Goal: Information Seeking & Learning: Learn about a topic

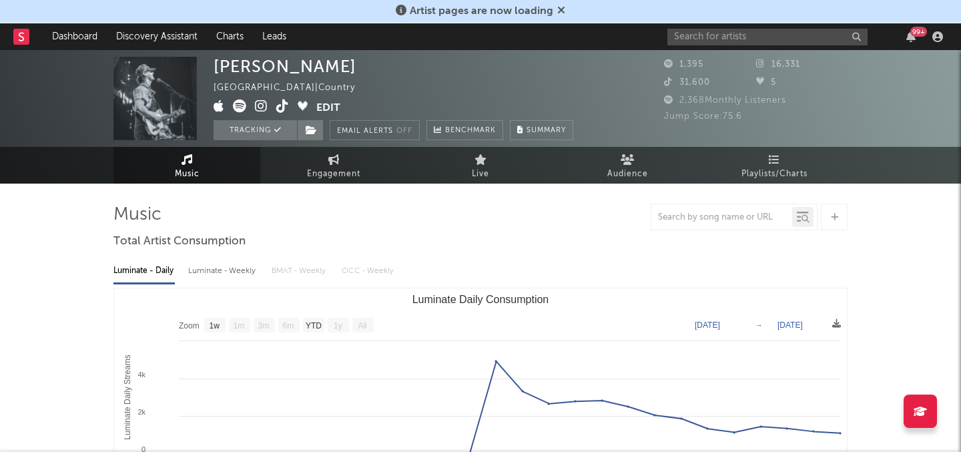
select select "1w"
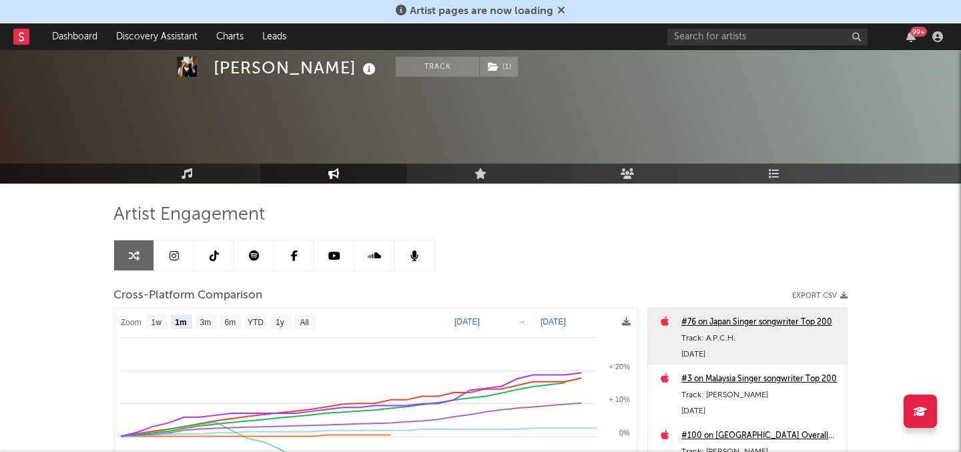
select select "1m"
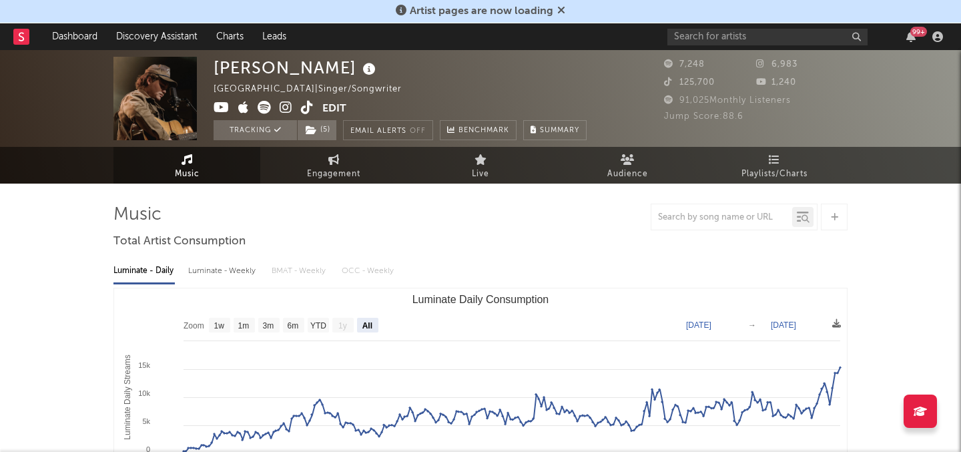
select select "All"
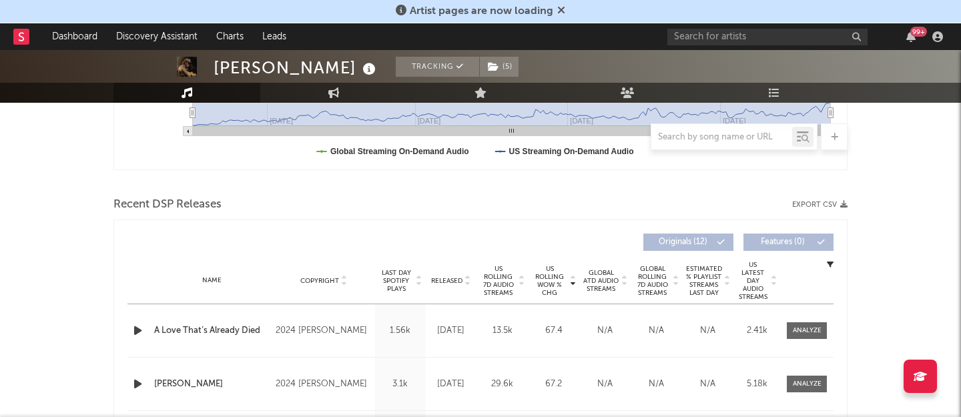
scroll to position [408, 0]
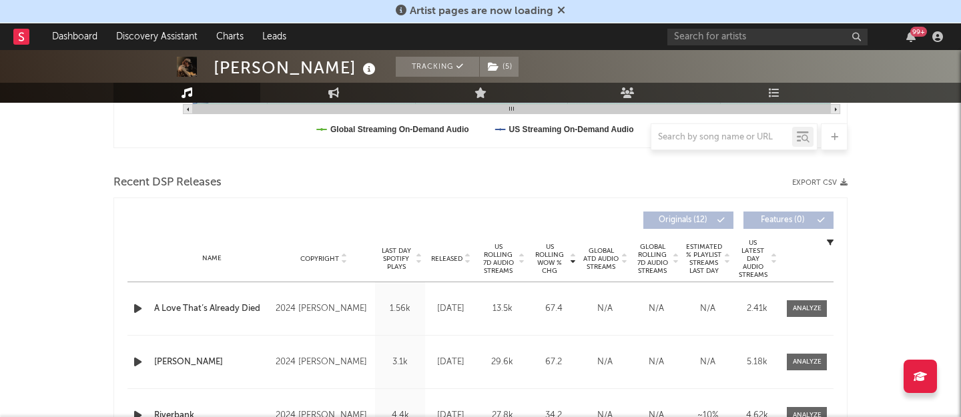
click at [550, 254] on span "US Rolling WoW % Chg" at bounding box center [549, 259] width 37 height 32
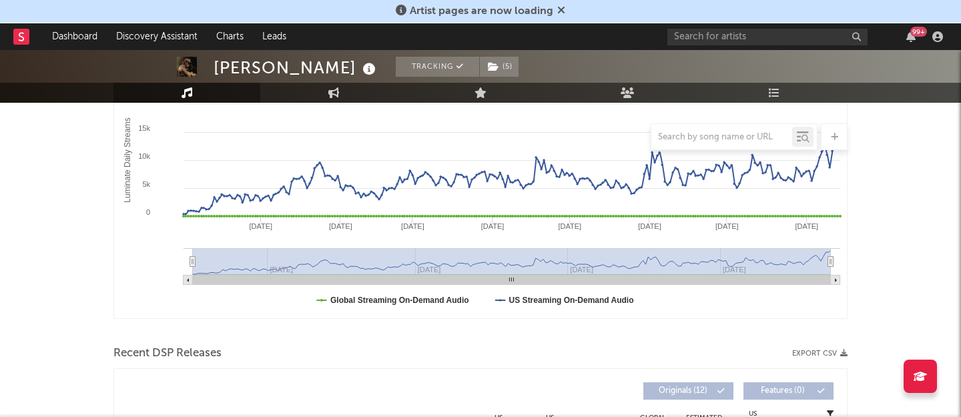
scroll to position [0, 0]
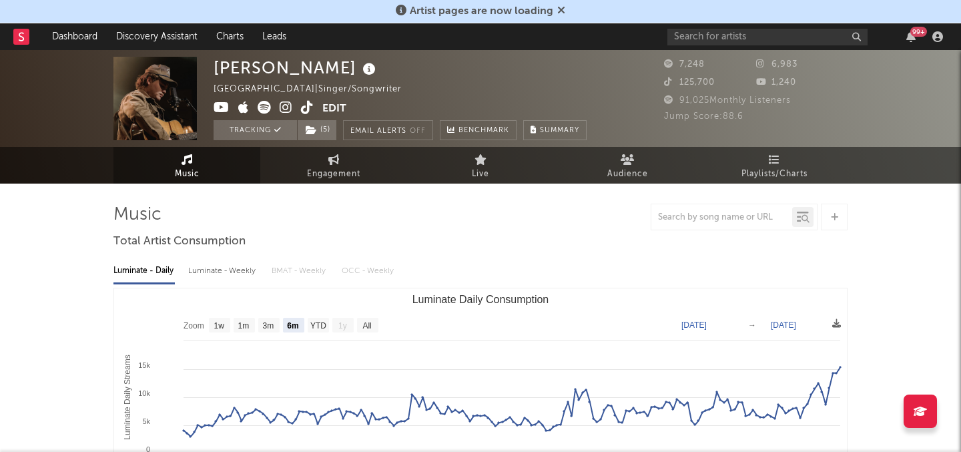
select select "6m"
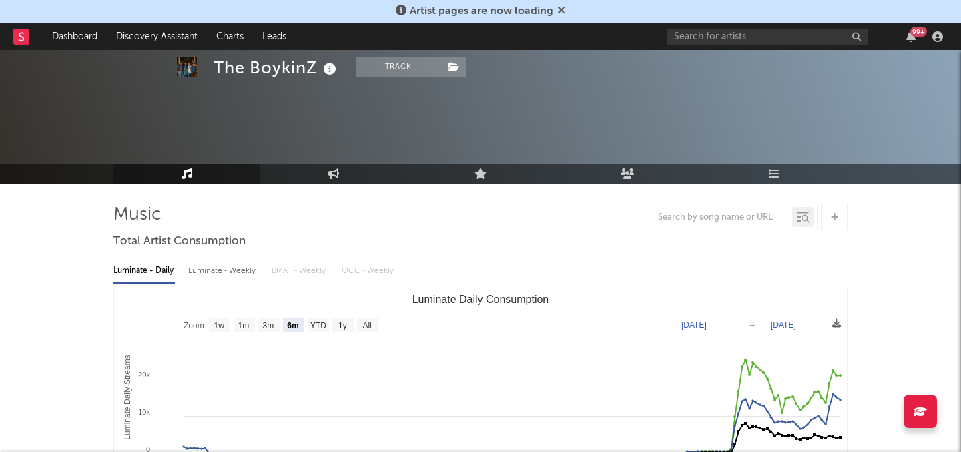
select select "6m"
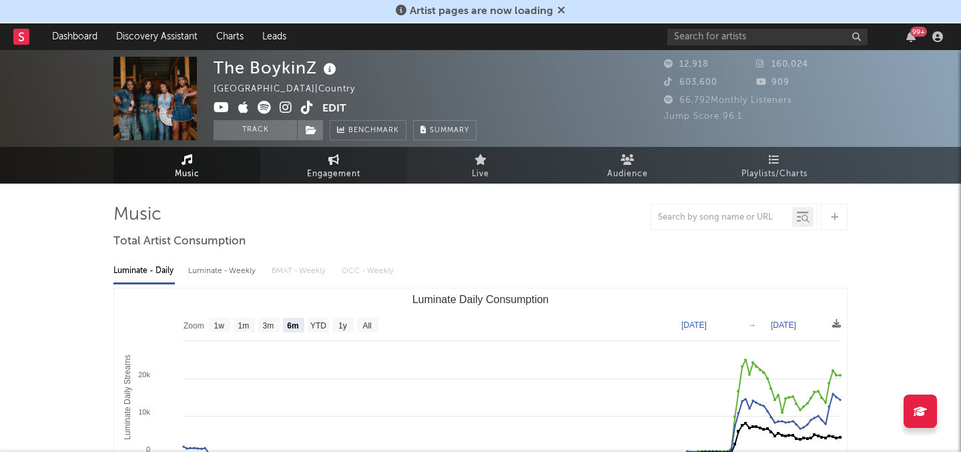
click at [359, 167] on span "Engagement" at bounding box center [333, 174] width 53 height 16
select select "1w"
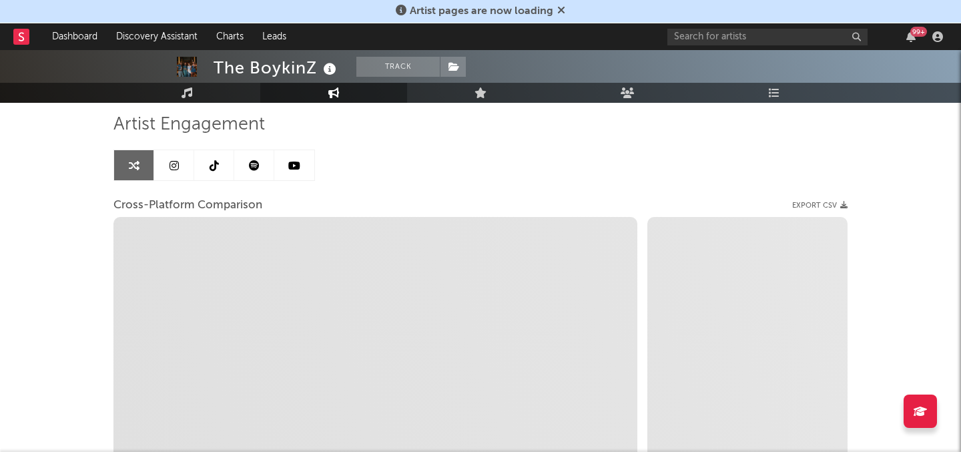
scroll to position [95, 0]
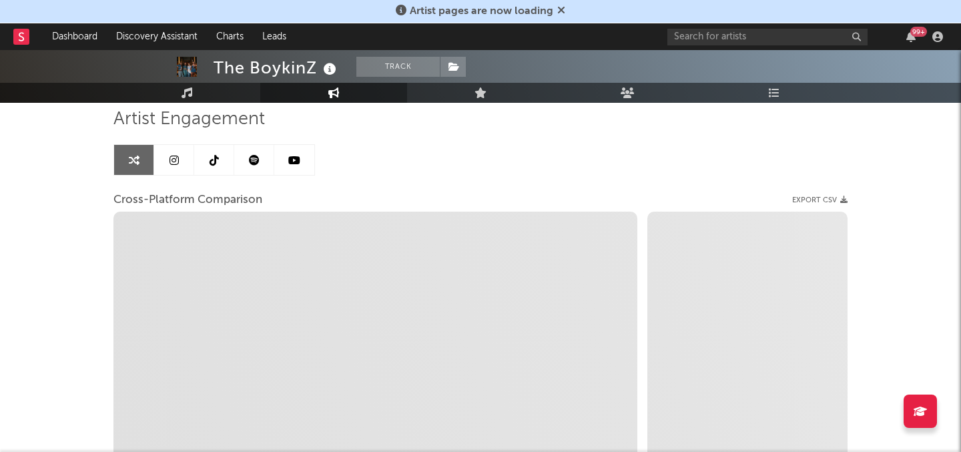
select select "1m"
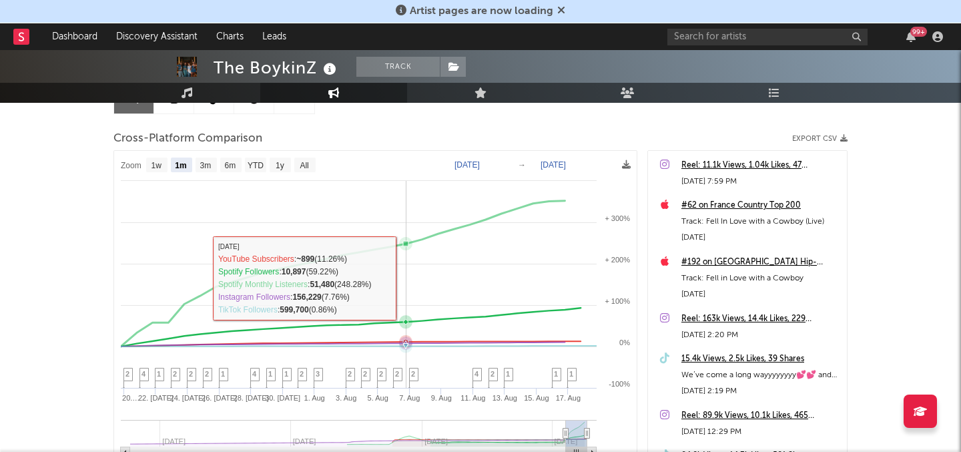
scroll to position [0, 0]
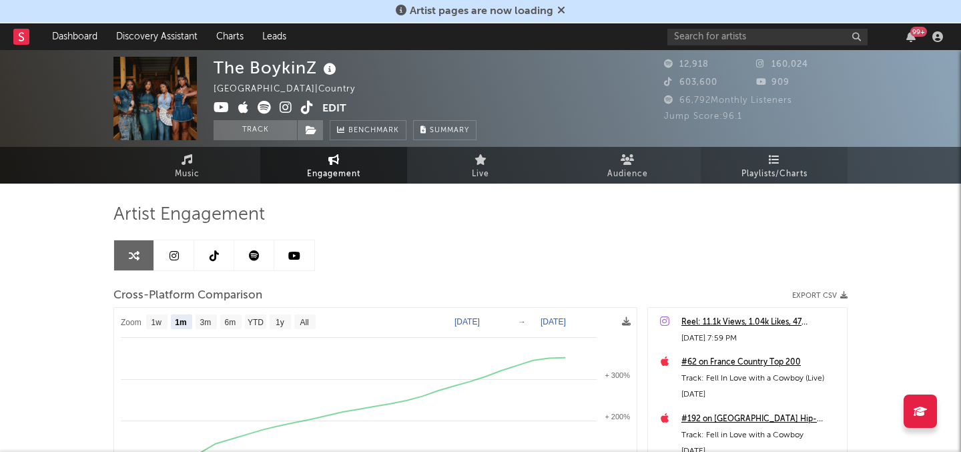
click at [805, 161] on link "Playlists/Charts" at bounding box center [774, 165] width 147 height 37
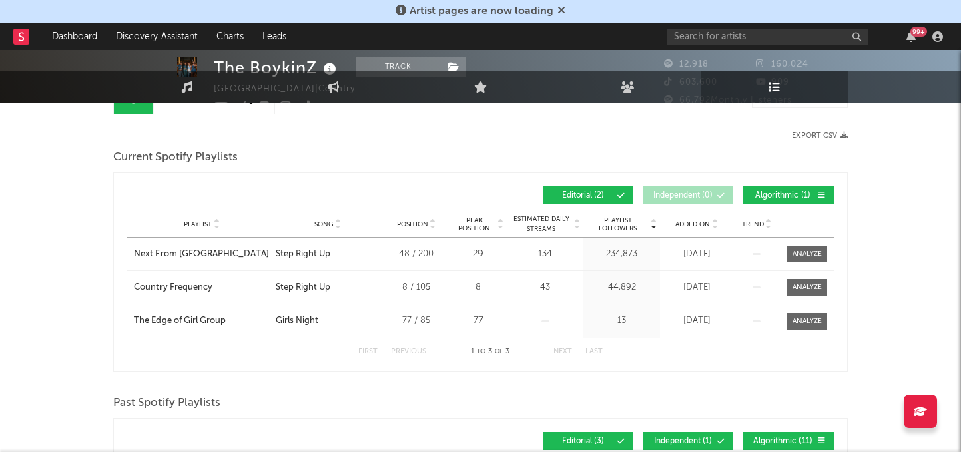
scroll to position [12, 0]
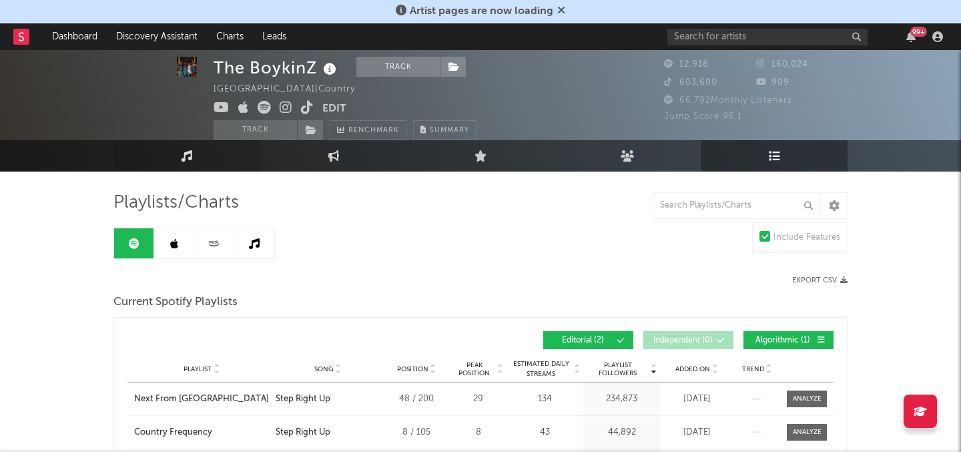
click at [197, 163] on link "Music" at bounding box center [186, 155] width 147 height 31
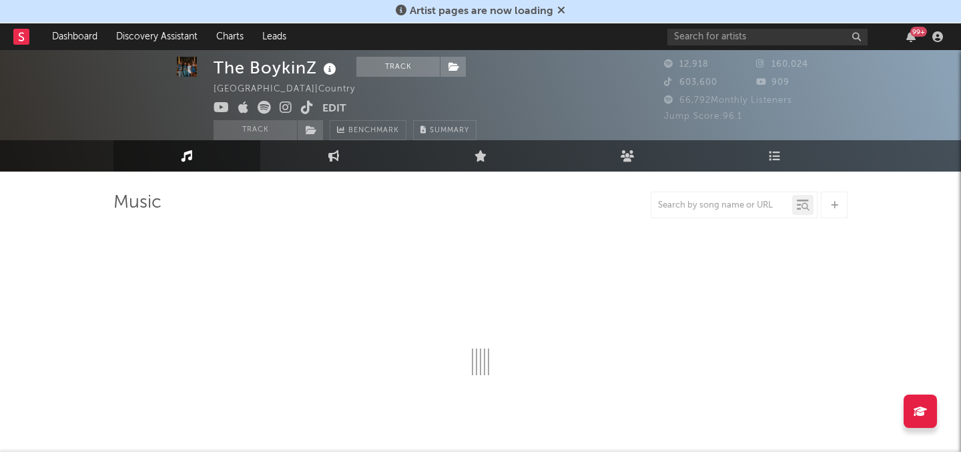
select select "6m"
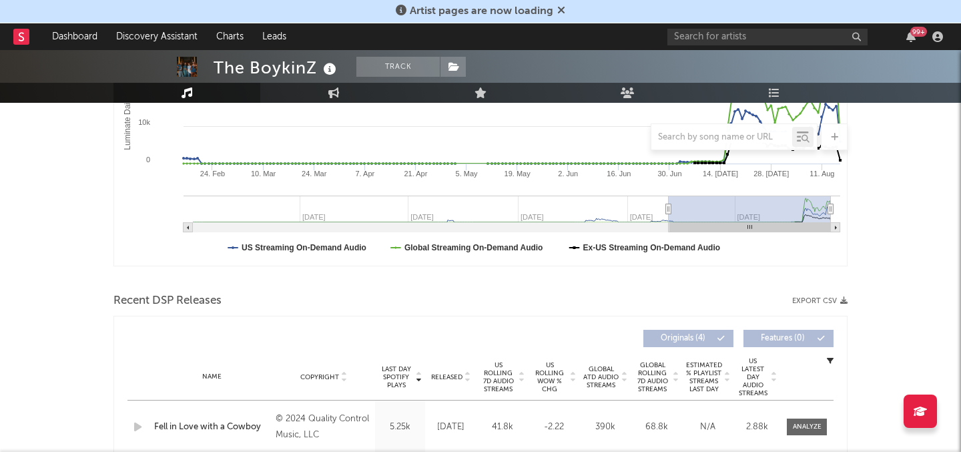
scroll to position [470, 0]
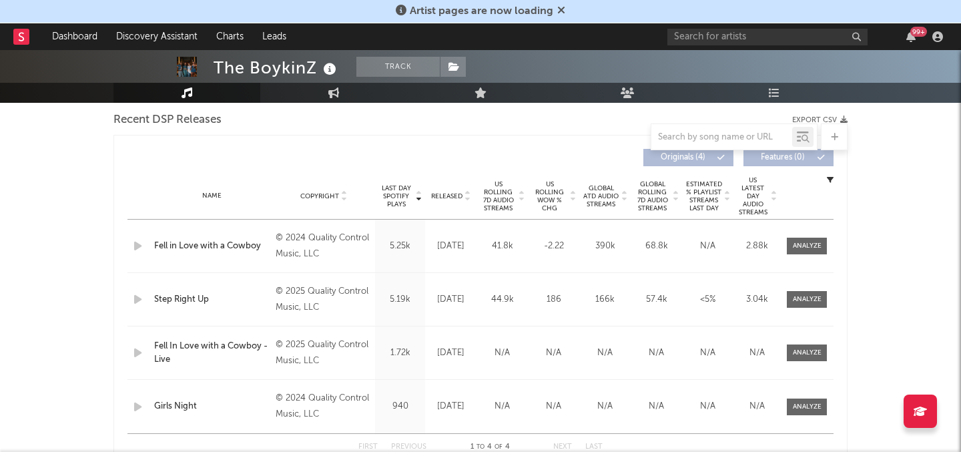
click at [491, 191] on span "US Rolling 7D Audio Streams" at bounding box center [498, 196] width 37 height 32
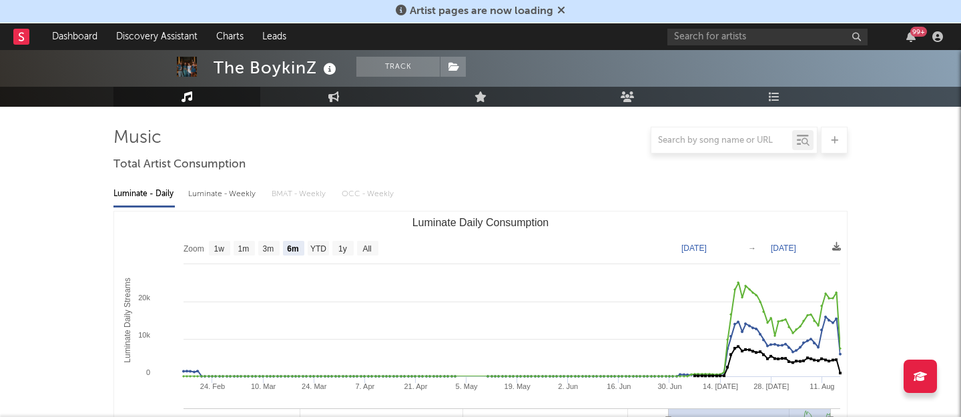
scroll to position [0, 0]
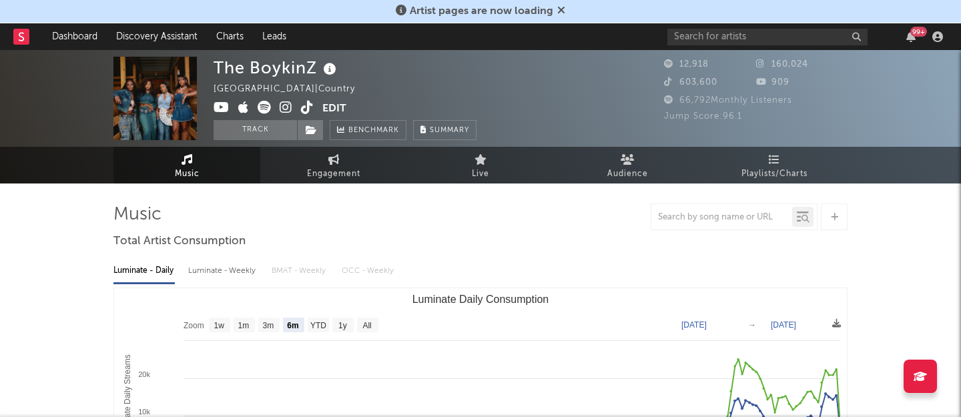
click at [302, 106] on icon at bounding box center [307, 107] width 13 height 13
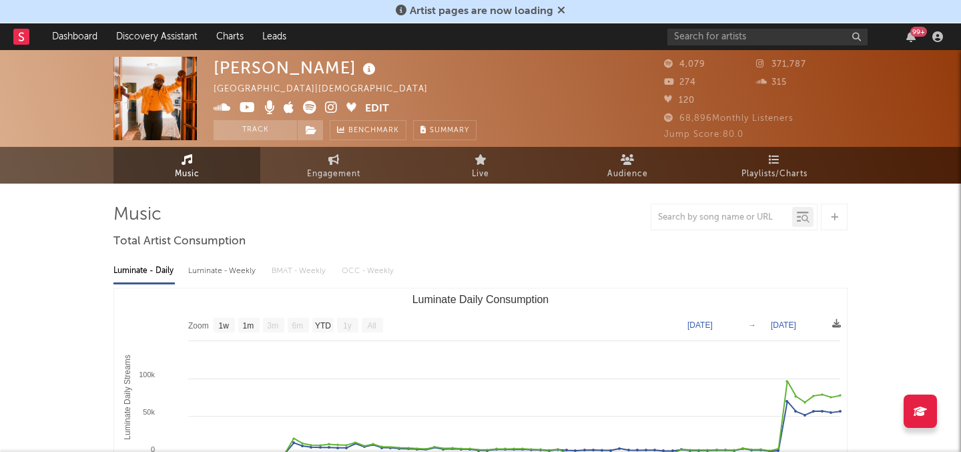
select select "1w"
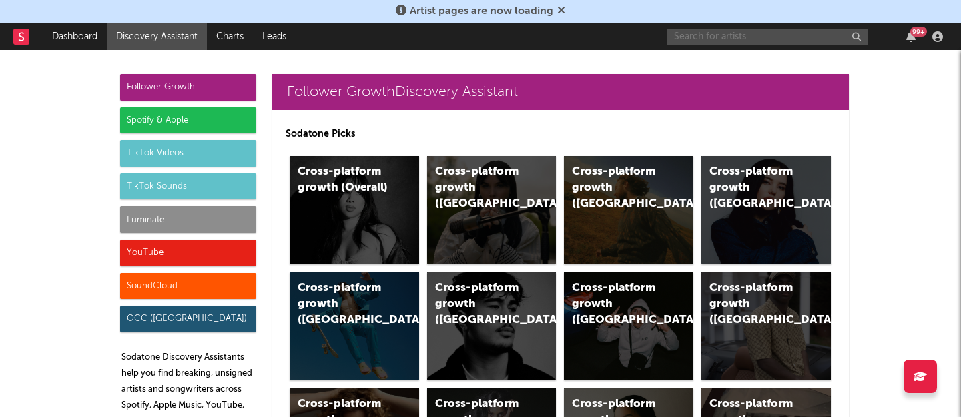
click at [713, 34] on input "text" at bounding box center [767, 37] width 200 height 17
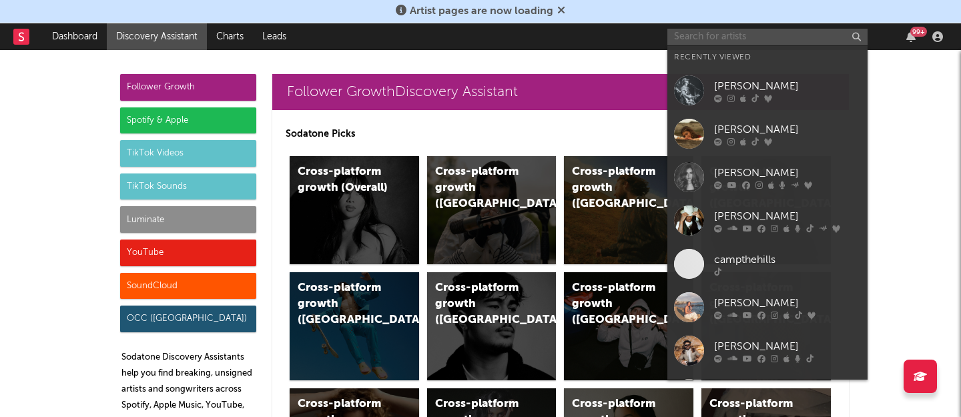
paste input "https://open.spotify.com/artist/12KuYODdkDwx58jM1jjPPa"
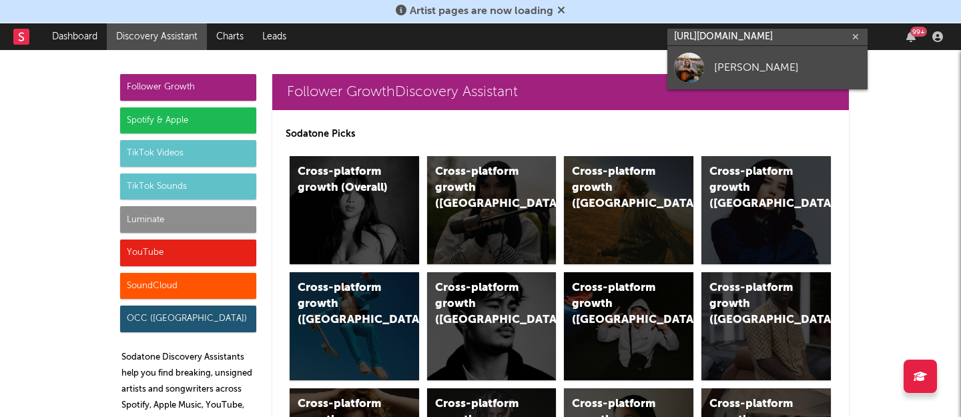
type input "https://open.spotify.com/artist/12KuYODdkDwx58jM1jjPPa"
click at [730, 65] on div "Hannah Noelle" at bounding box center [787, 67] width 147 height 16
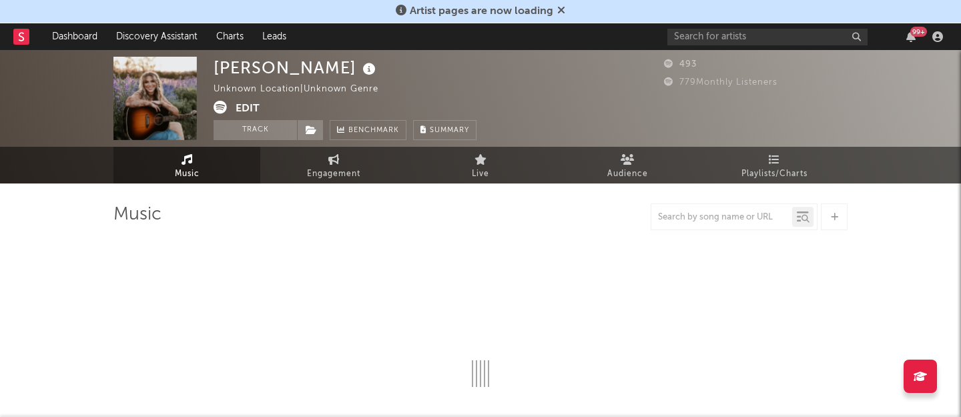
select select "1w"
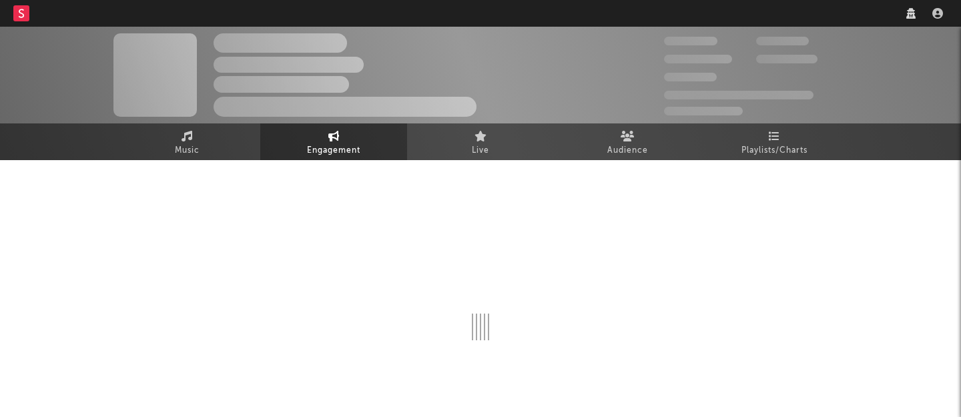
click at [707, 11] on nav "Dashboard Discovery Assistant Charts Leads" at bounding box center [480, 13] width 961 height 27
select select "1w"
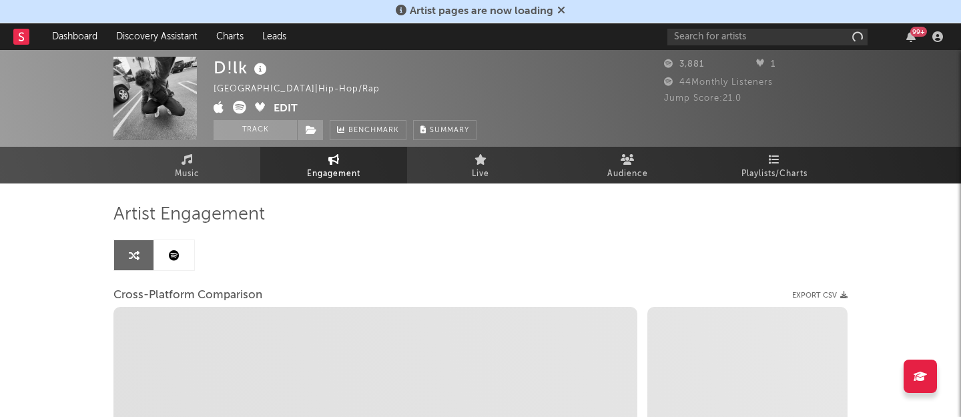
select select "1m"
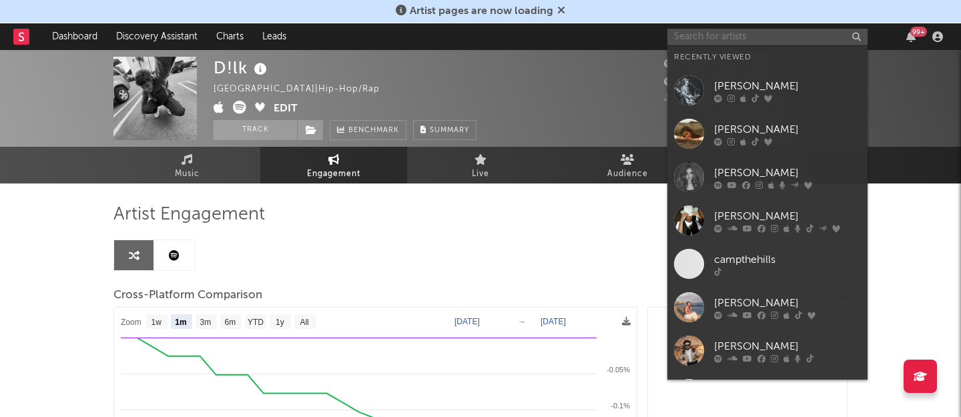
click at [698, 34] on input "text" at bounding box center [767, 37] width 200 height 17
paste input "hannahharpern"
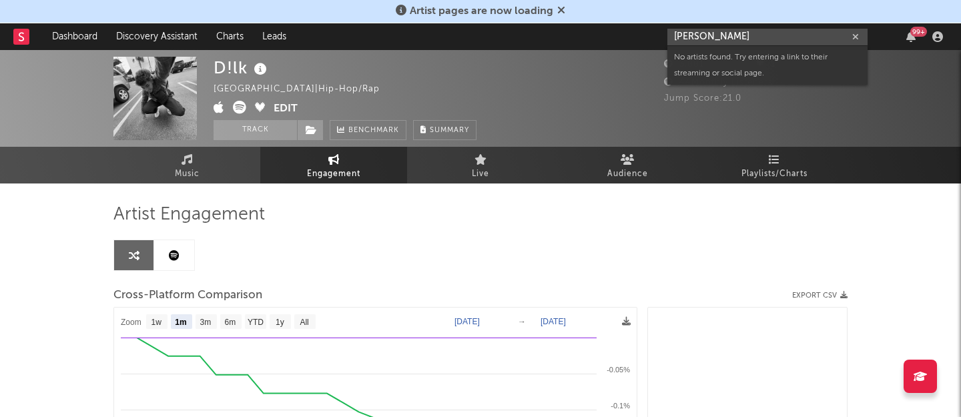
click at [710, 33] on input "hannahharpern" at bounding box center [767, 37] width 200 height 17
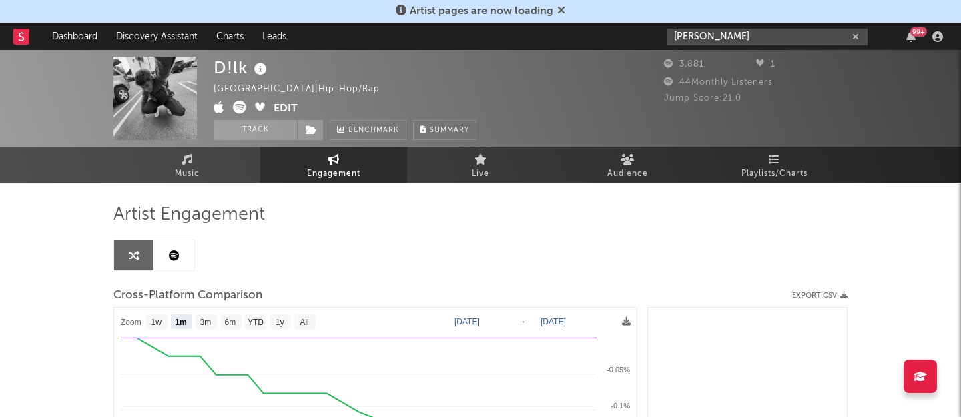
click at [709, 40] on input "hannahharpern" at bounding box center [767, 37] width 200 height 17
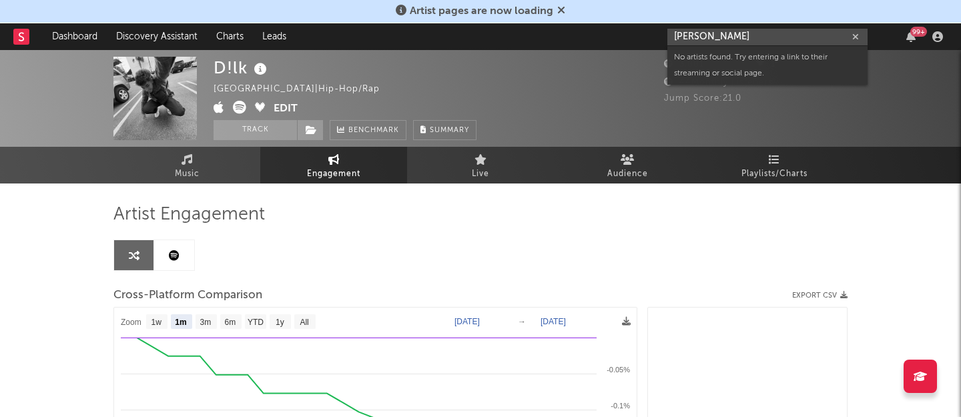
type input "hannah harpern"
drag, startPoint x: 760, startPoint y: 37, endPoint x: 534, endPoint y: 37, distance: 225.5
click at [534, 37] on nav "Dashboard Discovery Assistant Charts Leads hannah harpern 99 +" at bounding box center [480, 36] width 961 height 27
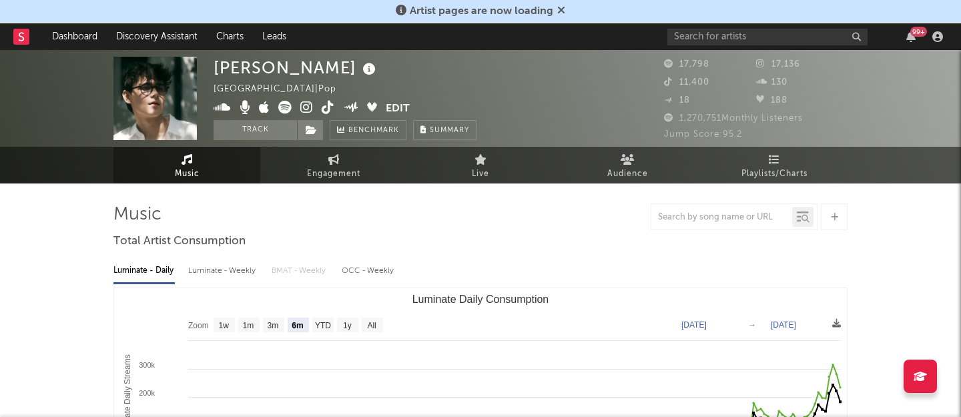
select select "6m"
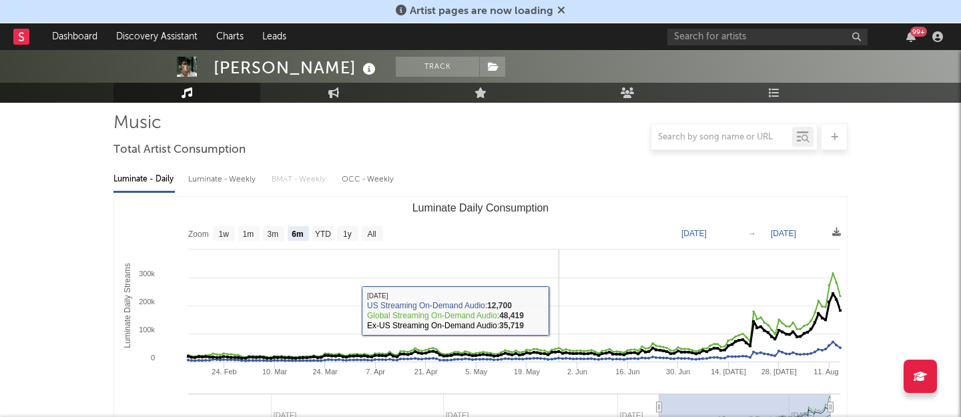
scroll to position [80, 0]
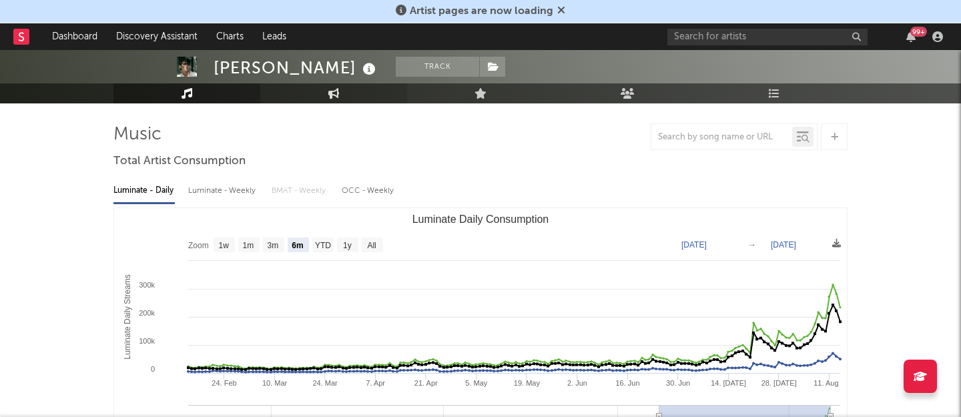
click at [331, 91] on icon at bounding box center [333, 93] width 11 height 11
select select "1w"
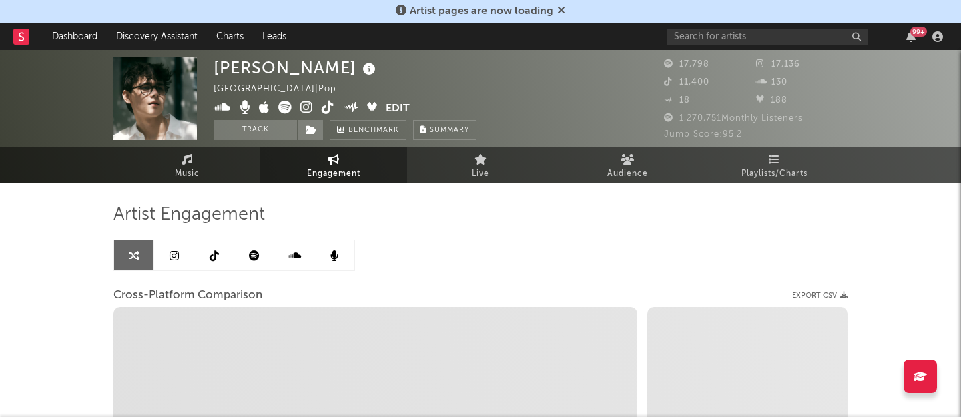
select select "1m"
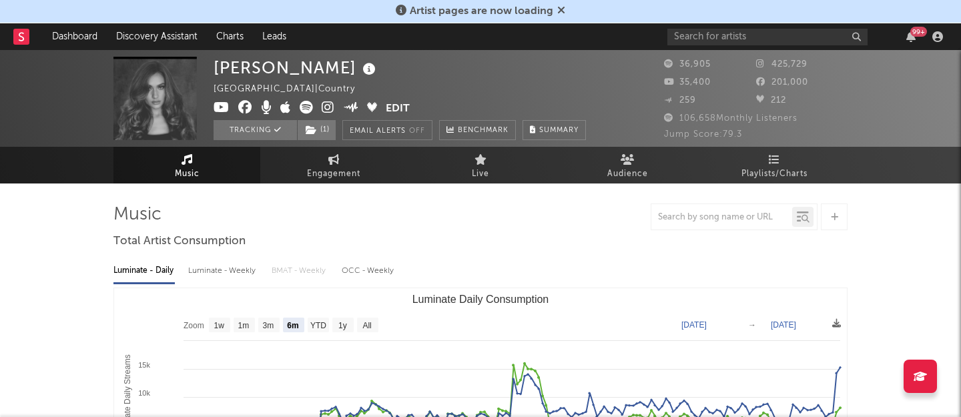
select select "6m"
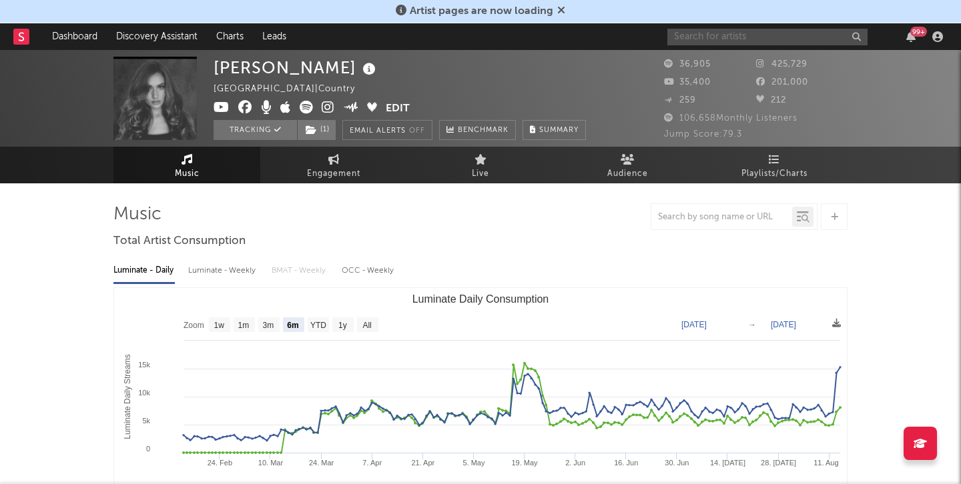
click at [719, 34] on input "text" at bounding box center [767, 37] width 200 height 17
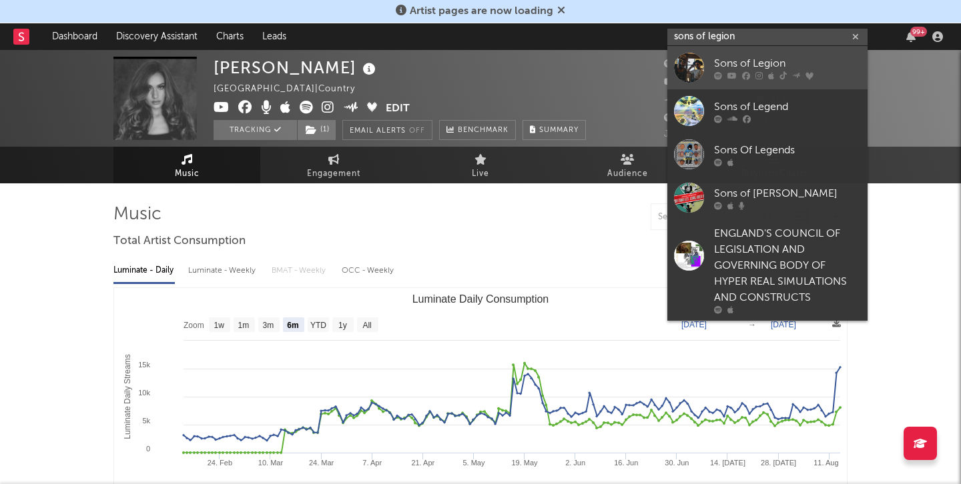
type input "sons of legion"
click at [730, 64] on div "Sons of Legion" at bounding box center [787, 63] width 147 height 16
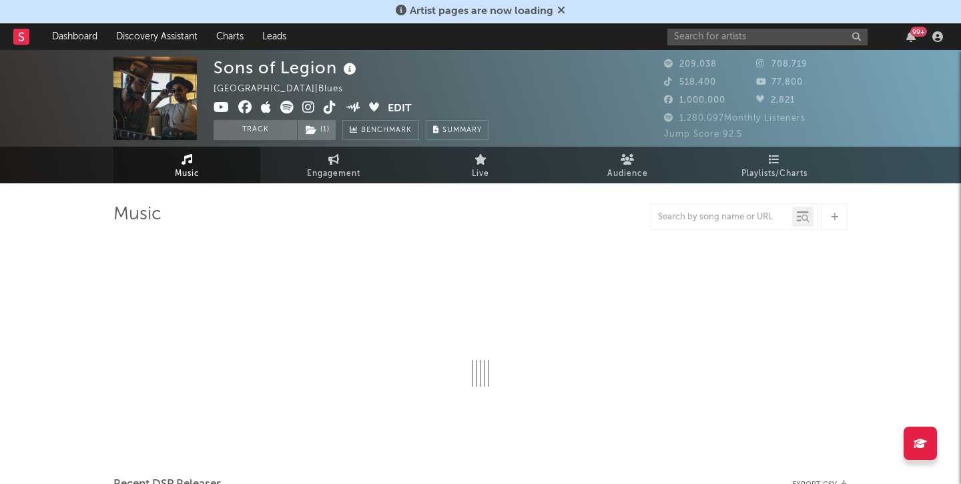
select select "6m"
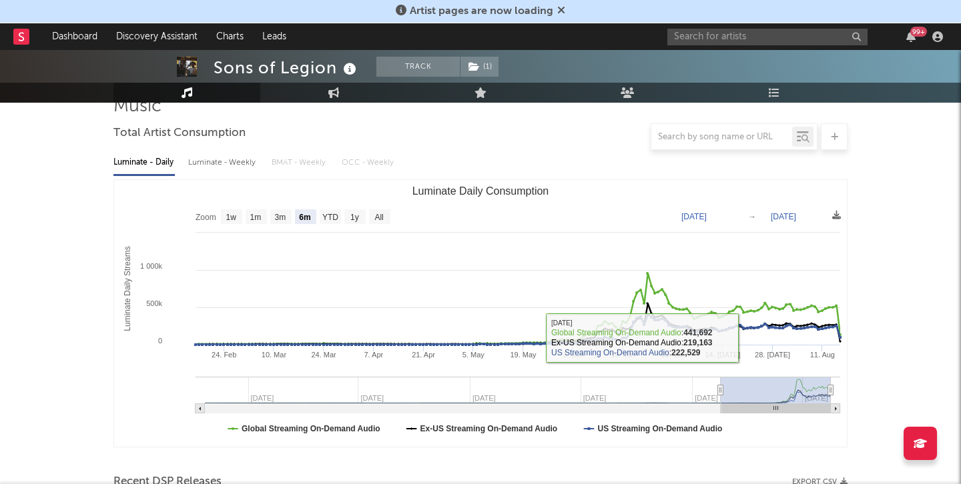
scroll to position [108, 0]
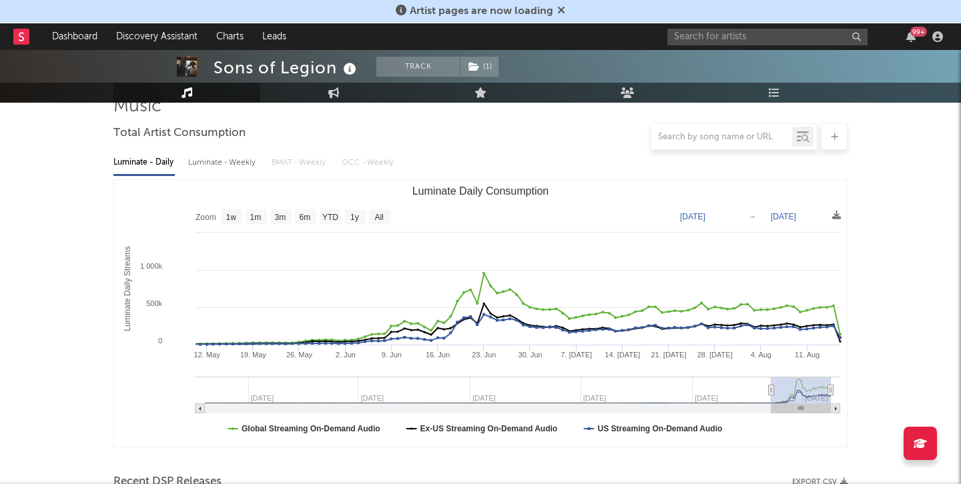
type input "[DATE]"
select select "3m"
type input "[DATE]"
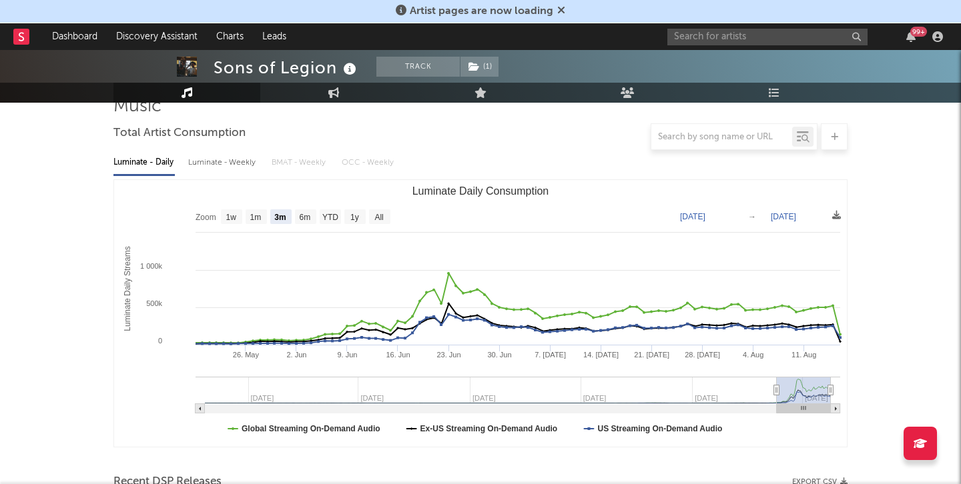
drag, startPoint x: 720, startPoint y: 390, endPoint x: 777, endPoint y: 388, distance: 56.7
click at [777, 388] on icon "Luminate Daily Consumption" at bounding box center [776, 391] width 5 height 10
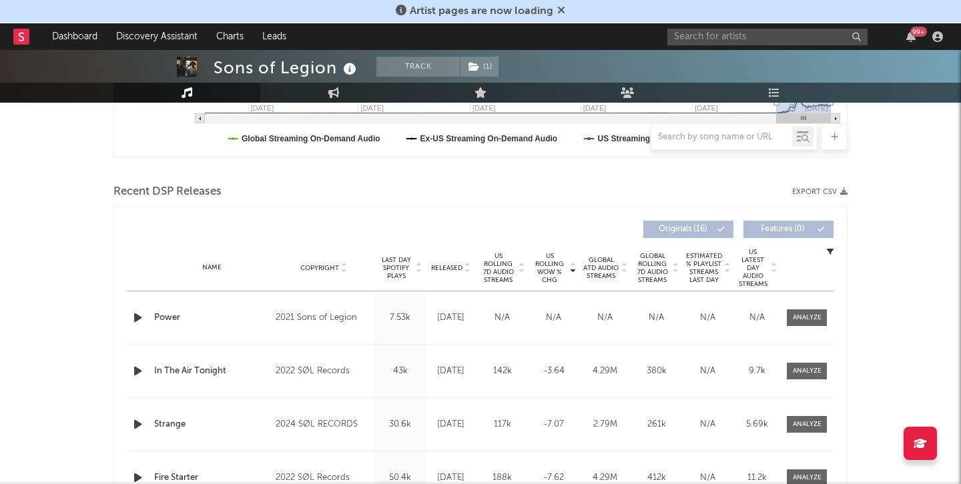
scroll to position [398, 0]
click at [550, 257] on span "US Rolling WoW % Chg" at bounding box center [549, 269] width 37 height 32
click at [483, 262] on span "US Rolling 7D Audio Streams" at bounding box center [498, 269] width 37 height 32
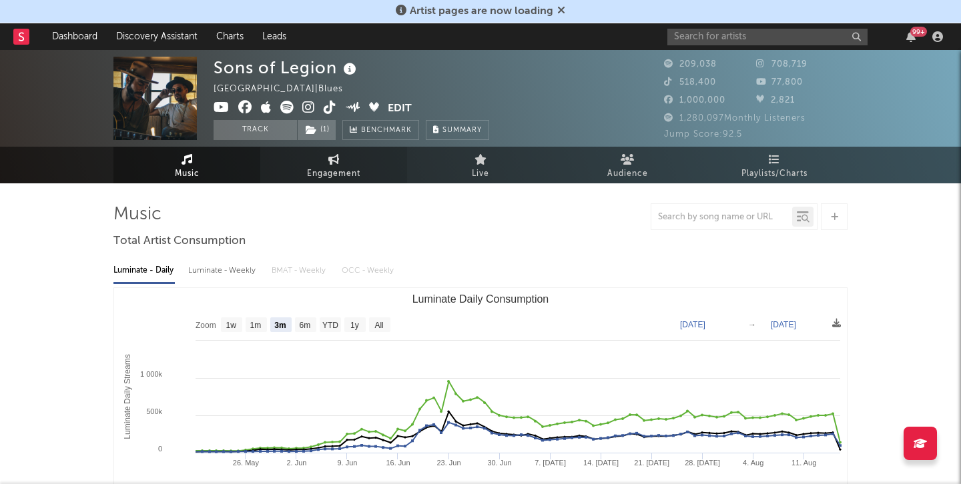
click at [326, 170] on span "Engagement" at bounding box center [333, 174] width 53 height 16
select select "1w"
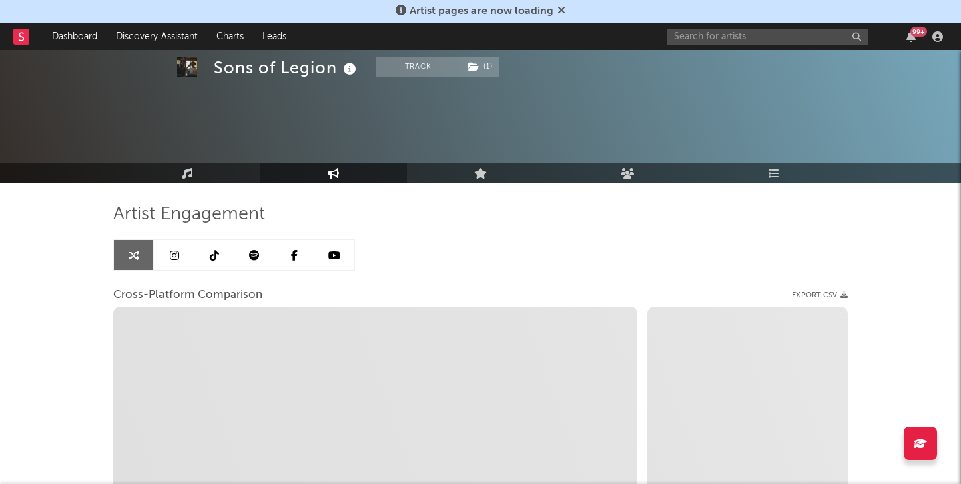
scroll to position [77, 0]
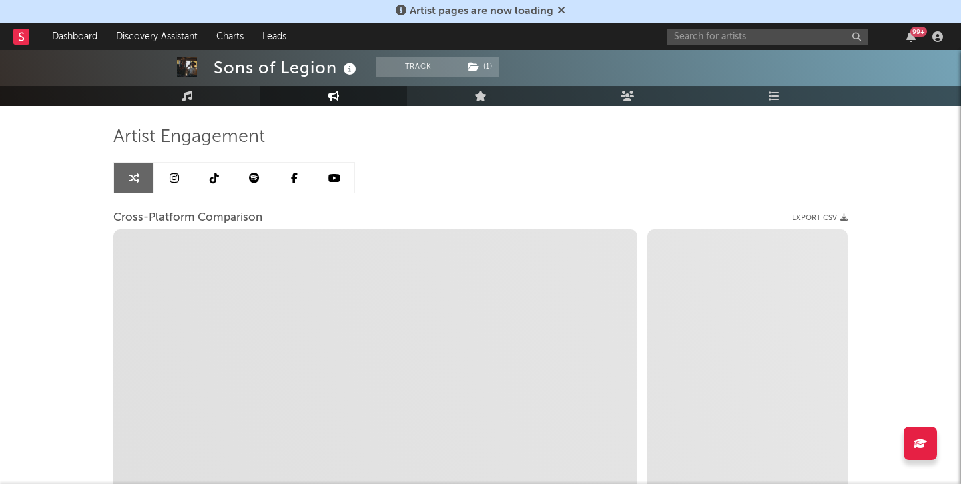
select select "1m"
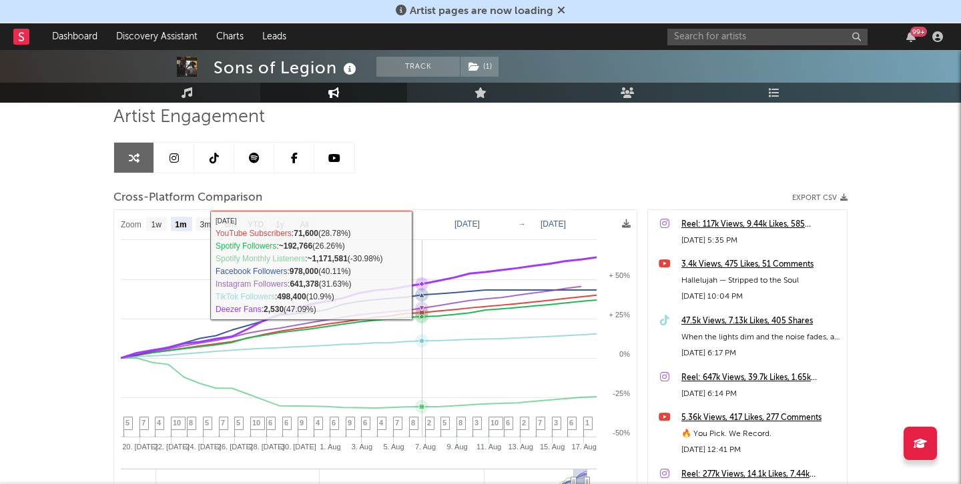
scroll to position [97, 0]
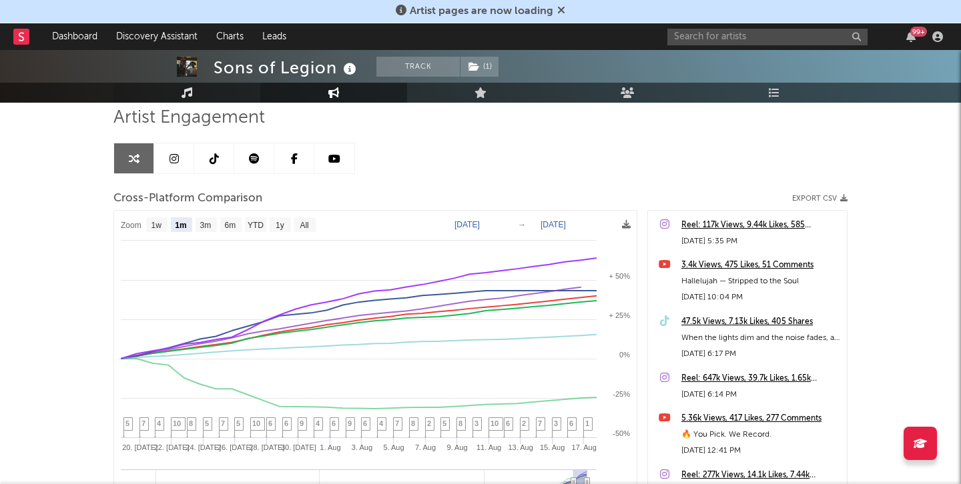
click at [210, 95] on link "Music" at bounding box center [186, 93] width 147 height 20
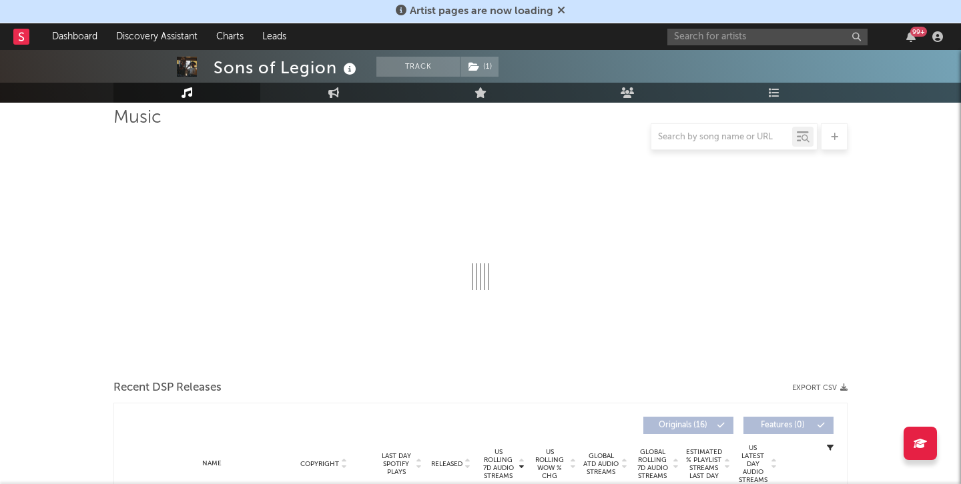
select select "6m"
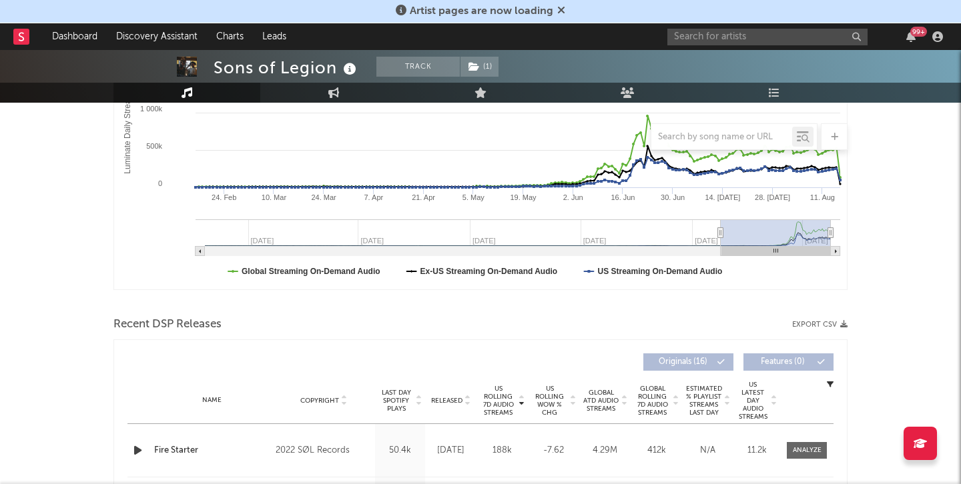
scroll to position [97, 0]
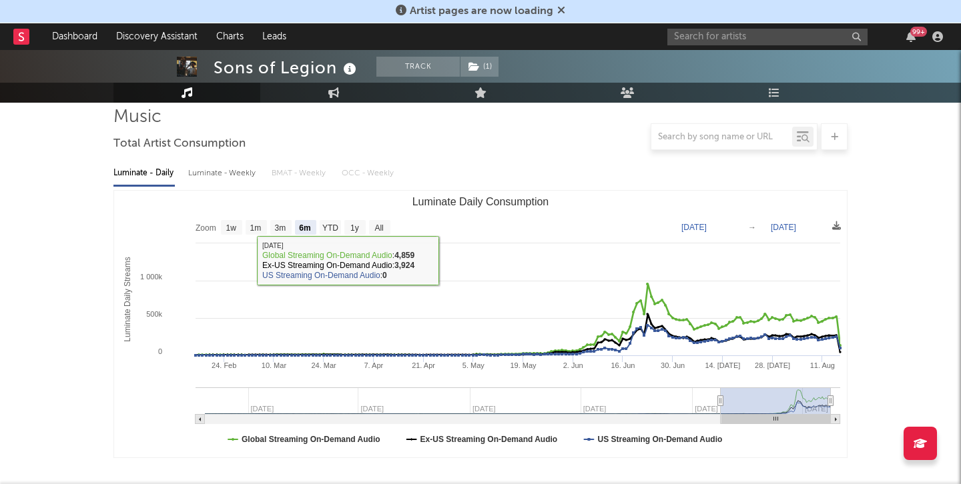
click at [234, 179] on div "Luminate - Weekly" at bounding box center [223, 173] width 70 height 23
select select "1w"
